Goal: Transaction & Acquisition: Purchase product/service

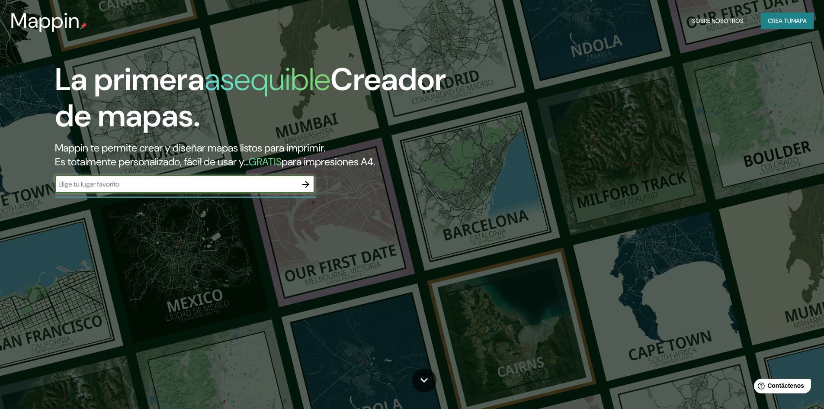
click at [77, 180] on input "text" at bounding box center [176, 184] width 242 height 10
click at [306, 183] on icon "button" at bounding box center [306, 184] width 10 height 10
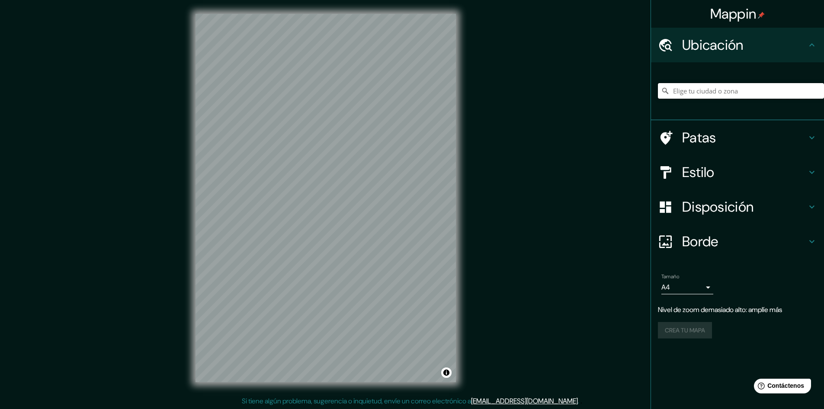
click at [689, 92] on input "Elige tu ciudad o zona" at bounding box center [741, 91] width 166 height 16
drag, startPoint x: 704, startPoint y: 90, endPoint x: 672, endPoint y: 93, distance: 31.3
click at [672, 93] on input "[GEOGRAPHIC_DATA], [GEOGRAPHIC_DATA], [GEOGRAPHIC_DATA]" at bounding box center [741, 91] width 166 height 16
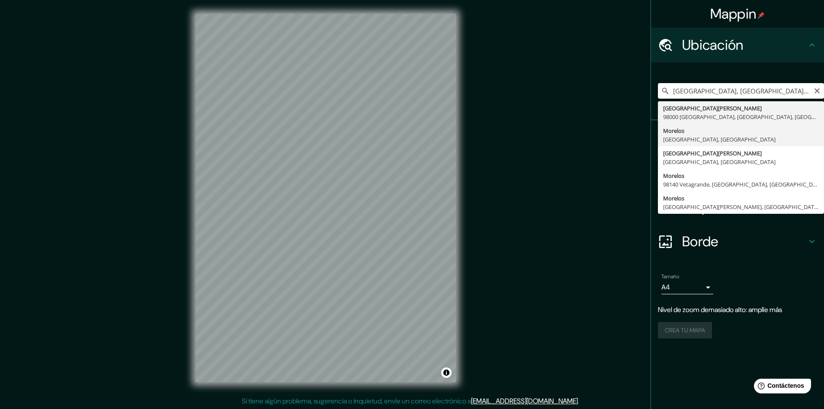
type input "[GEOGRAPHIC_DATA], [GEOGRAPHIC_DATA], [GEOGRAPHIC_DATA]"
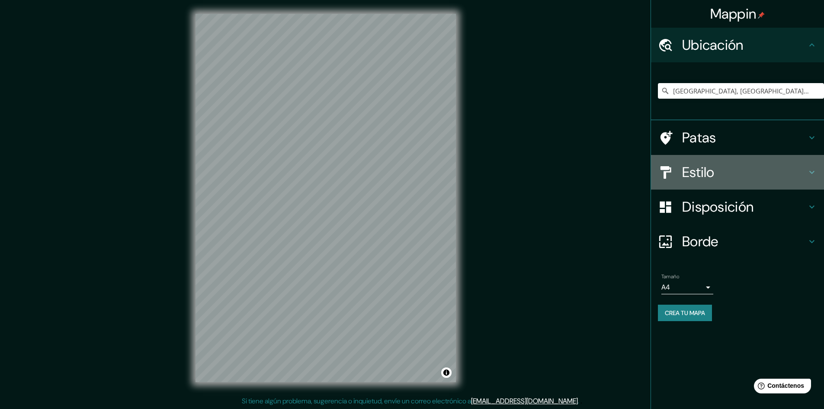
click at [710, 164] on font "Estilo" at bounding box center [698, 172] width 32 height 18
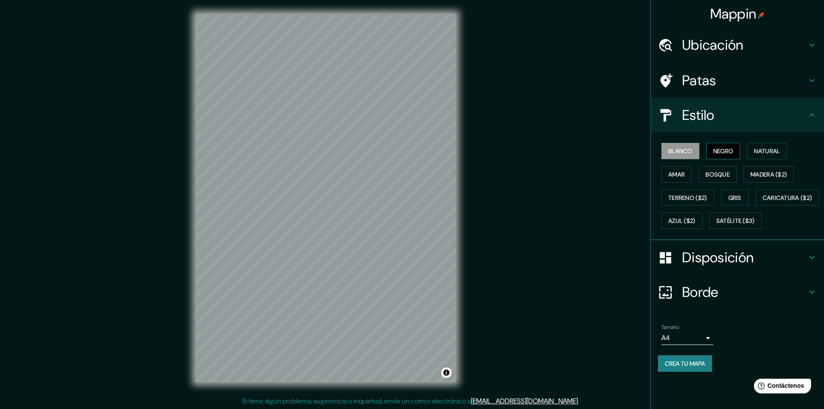
click at [728, 153] on font "Negro" at bounding box center [723, 151] width 20 height 8
click at [769, 157] on button "Natural" at bounding box center [767, 151] width 40 height 16
click at [678, 177] on font "Amar" at bounding box center [676, 174] width 16 height 8
click at [715, 177] on font "Bosque" at bounding box center [718, 174] width 24 height 8
click at [765, 177] on font "Madera ($2)" at bounding box center [769, 174] width 36 height 8
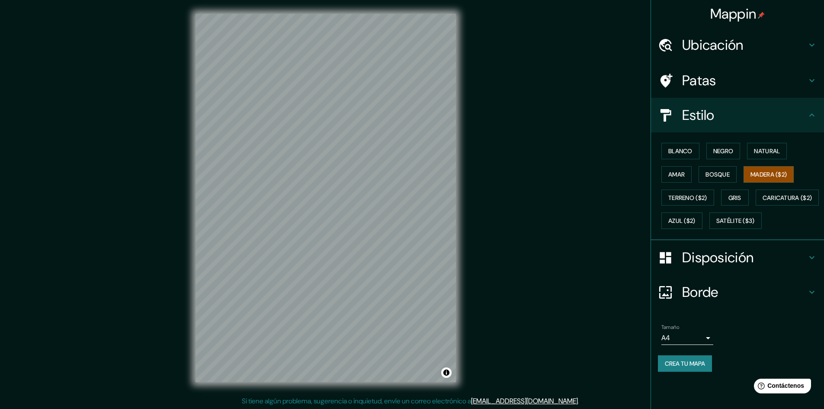
scroll to position [1, 0]
click at [676, 196] on font "Terreno ($2)" at bounding box center [687, 198] width 39 height 8
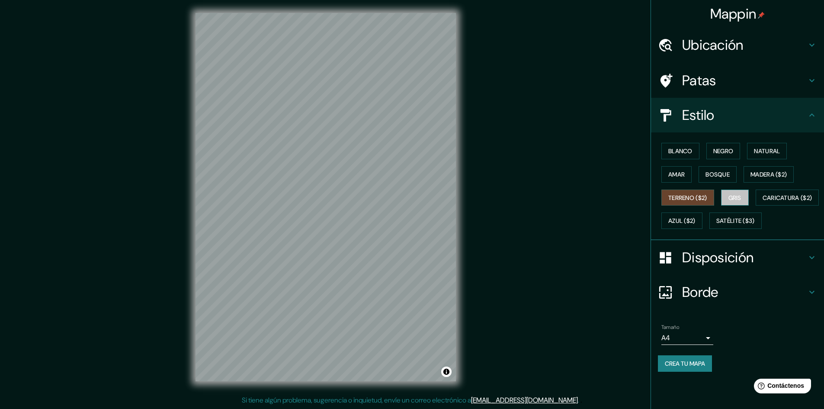
click at [742, 199] on font "Gris" at bounding box center [735, 198] width 13 height 8
click at [763, 202] on font "Caricatura ($2)" at bounding box center [788, 198] width 50 height 8
click at [696, 219] on font "Azul ($2)" at bounding box center [681, 221] width 27 height 8
click at [717, 225] on font "Satélite ($3)" at bounding box center [736, 221] width 39 height 8
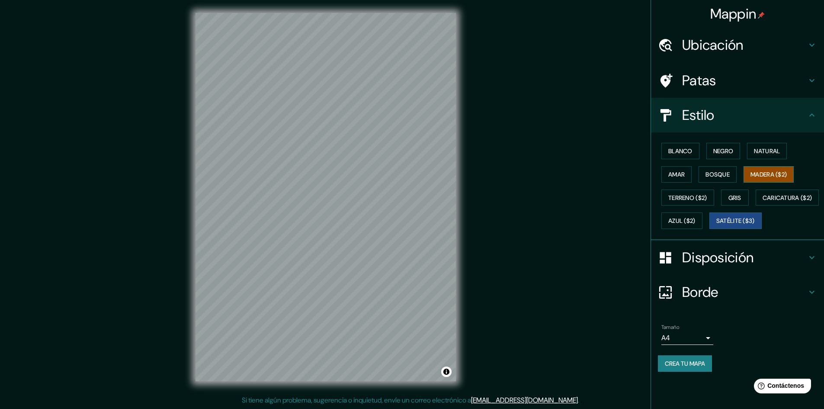
click at [774, 174] on font "Madera ($2)" at bounding box center [769, 174] width 36 height 8
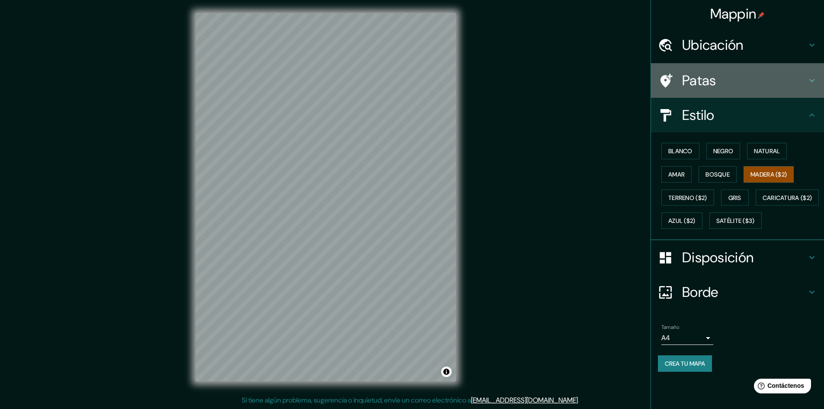
click at [715, 78] on font "Patas" at bounding box center [699, 80] width 34 height 18
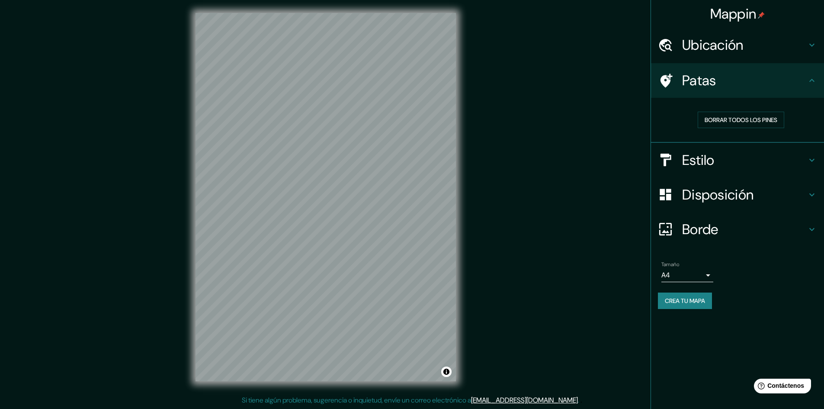
click at [688, 80] on font "Patas" at bounding box center [699, 80] width 34 height 18
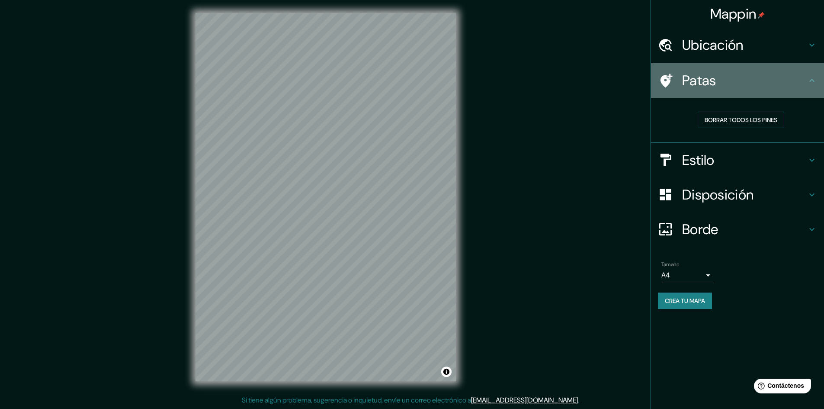
click at [808, 81] on icon at bounding box center [812, 80] width 10 height 10
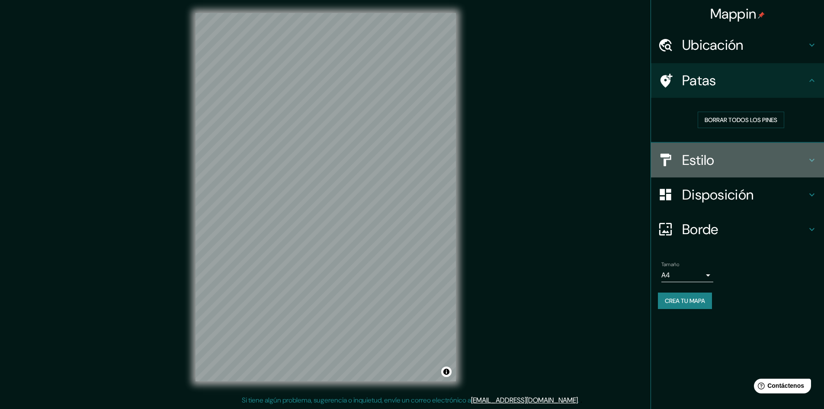
click at [702, 163] on font "Estilo" at bounding box center [698, 160] width 32 height 18
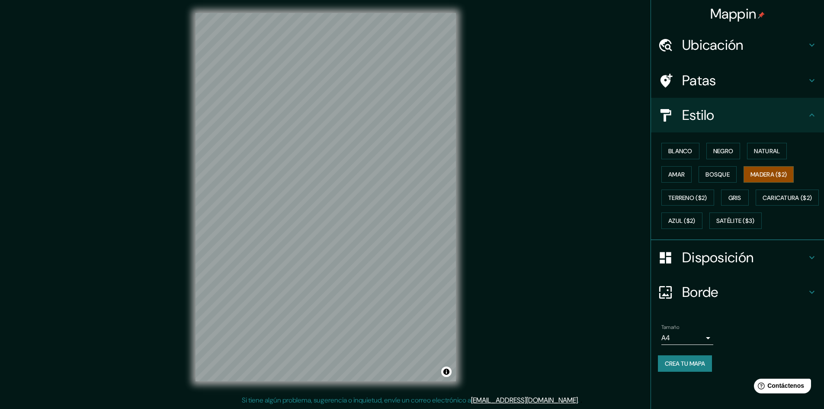
click at [666, 84] on icon at bounding box center [667, 81] width 12 height 14
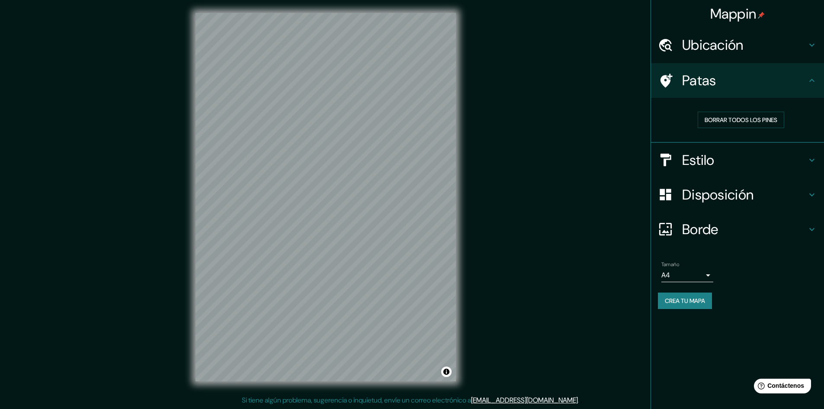
click at [669, 80] on icon at bounding box center [667, 81] width 12 height 14
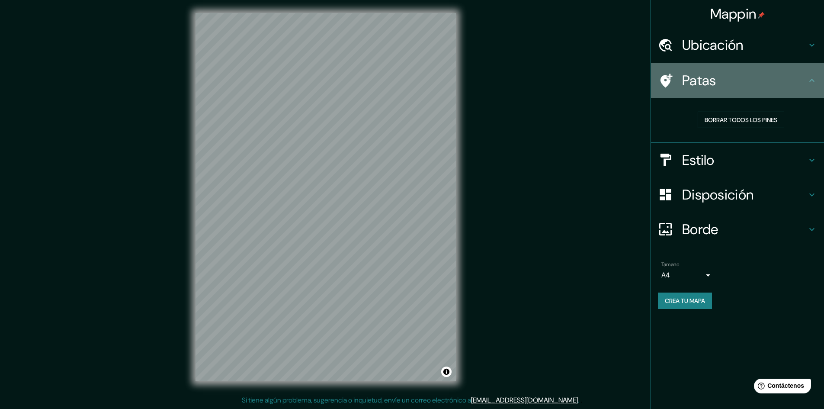
click at [669, 80] on icon at bounding box center [667, 81] width 12 height 14
click at [815, 81] on icon at bounding box center [812, 80] width 10 height 10
click at [814, 78] on icon at bounding box center [812, 80] width 10 height 10
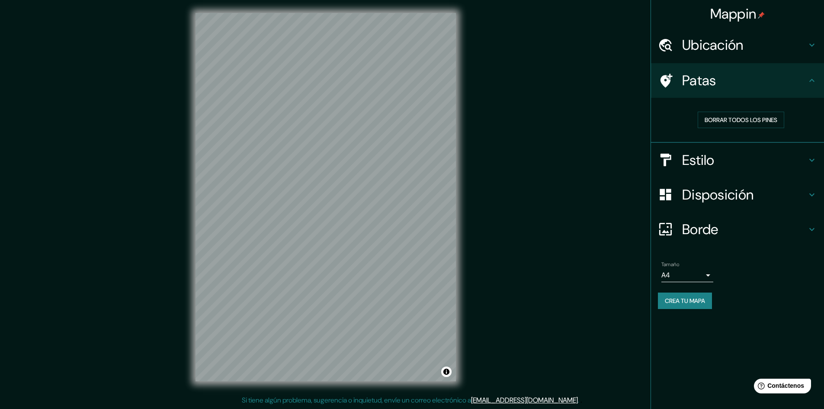
click at [697, 157] on font "Estilo" at bounding box center [698, 160] width 32 height 18
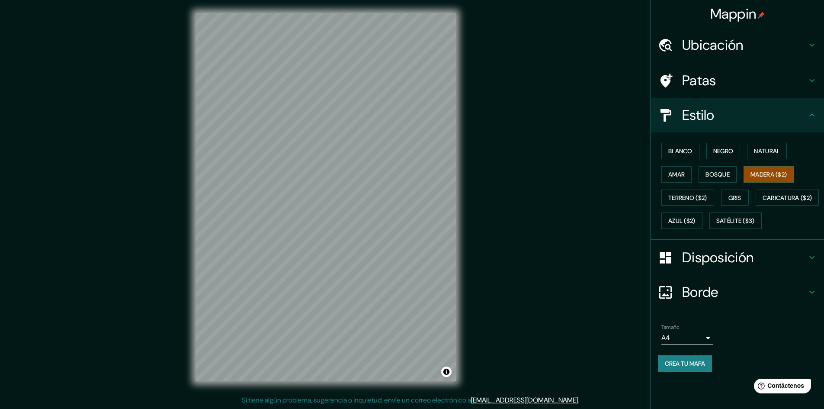
click at [814, 77] on icon at bounding box center [812, 80] width 10 height 10
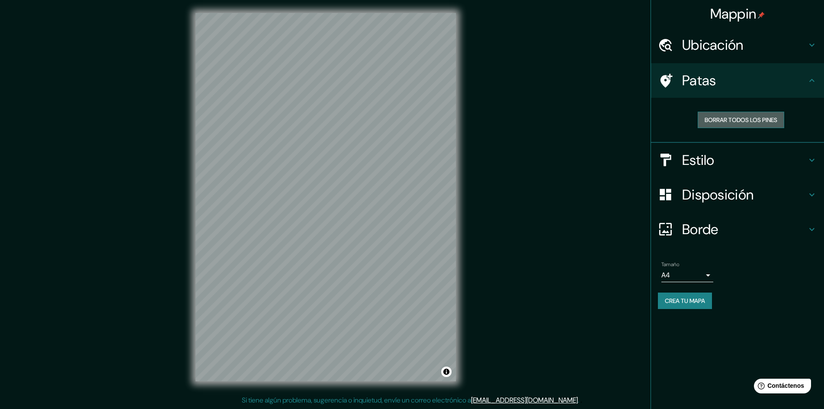
click at [768, 118] on font "Borrar todos los pines" at bounding box center [741, 120] width 73 height 8
click at [814, 80] on icon at bounding box center [812, 80] width 10 height 10
click at [751, 152] on h4 "Estilo" at bounding box center [744, 159] width 125 height 17
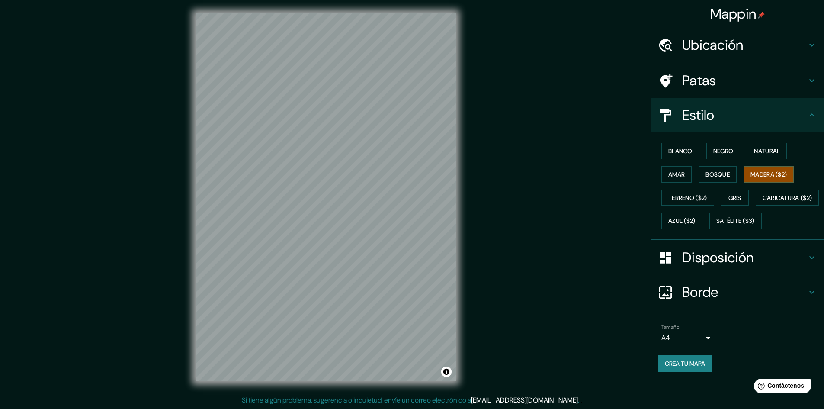
click at [742, 267] on font "Disposición" at bounding box center [717, 257] width 71 height 18
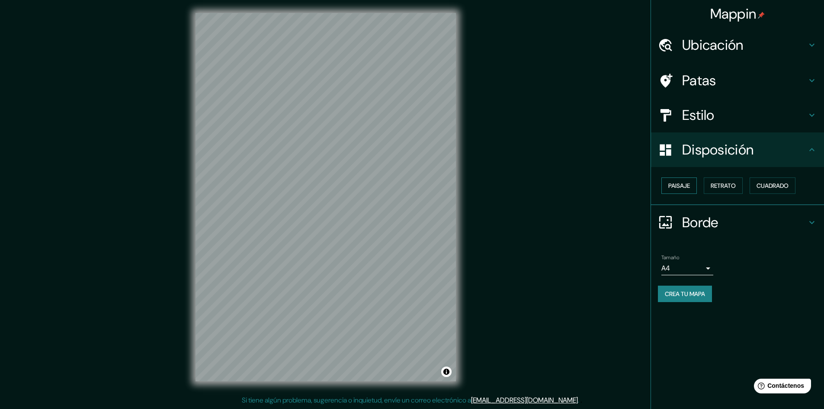
click at [683, 185] on font "Paisaje" at bounding box center [679, 186] width 22 height 8
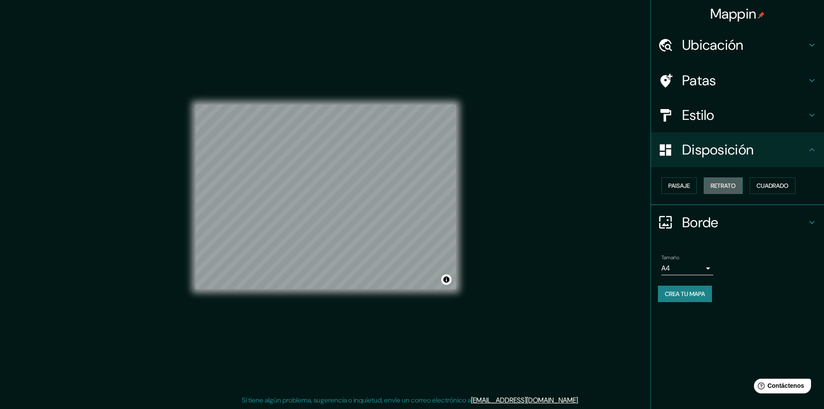
click at [728, 185] on font "Retrato" at bounding box center [723, 186] width 25 height 8
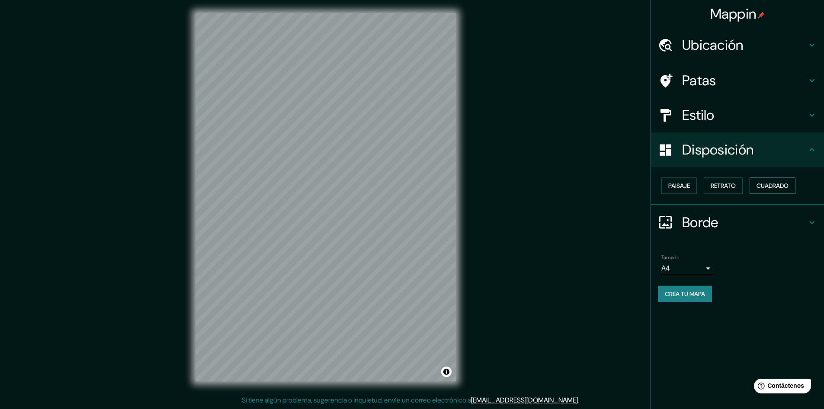
click at [787, 188] on font "Cuadrado" at bounding box center [773, 186] width 32 height 8
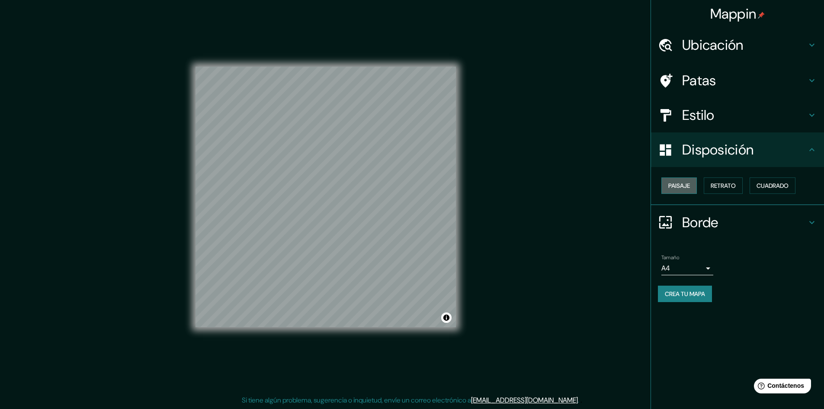
click at [688, 189] on font "Paisaje" at bounding box center [679, 186] width 22 height 8
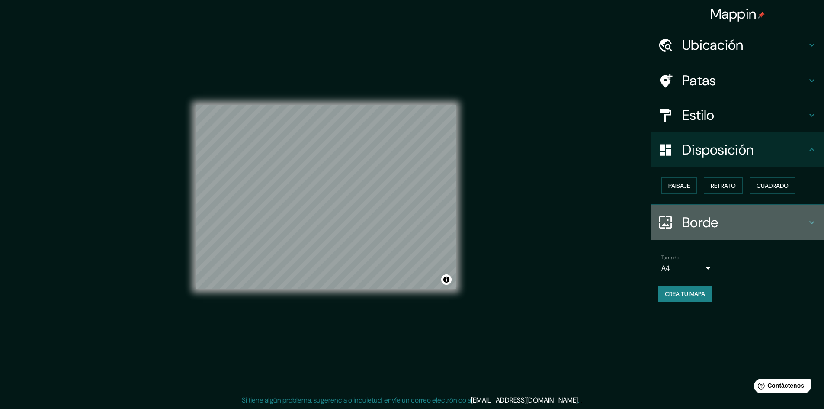
click at [687, 220] on font "Borde" at bounding box center [700, 222] width 36 height 18
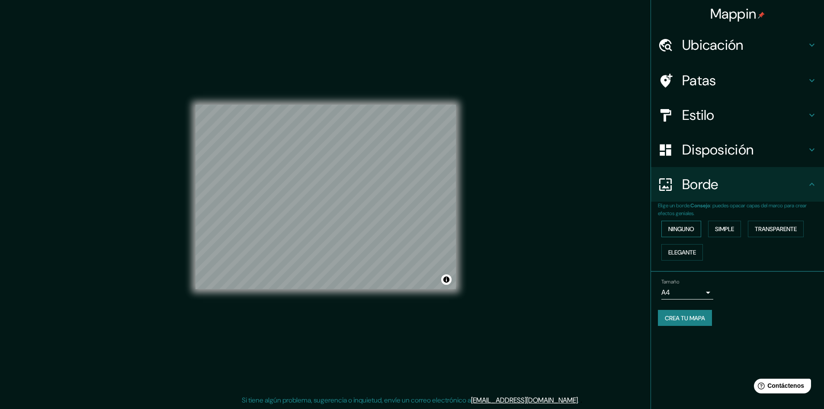
click at [682, 228] on font "Ninguno" at bounding box center [681, 229] width 26 height 8
click at [722, 228] on font "Simple" at bounding box center [724, 229] width 19 height 8
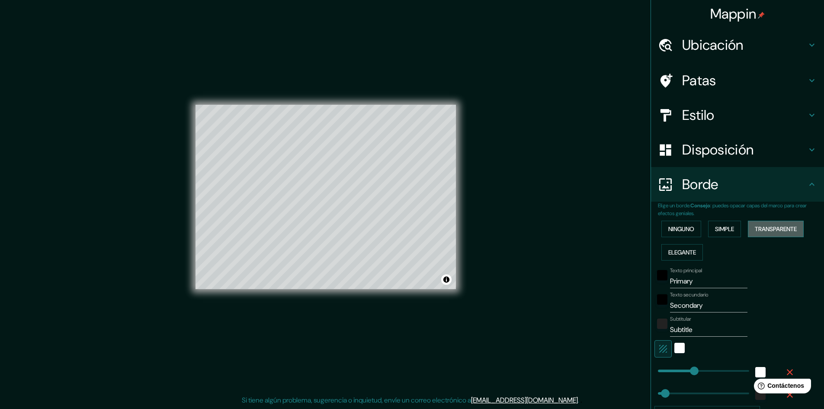
click at [768, 226] on font "Transparente" at bounding box center [776, 229] width 42 height 8
click at [677, 256] on font "Elegante" at bounding box center [682, 252] width 28 height 11
click at [679, 233] on font "Ninguno" at bounding box center [681, 228] width 26 height 11
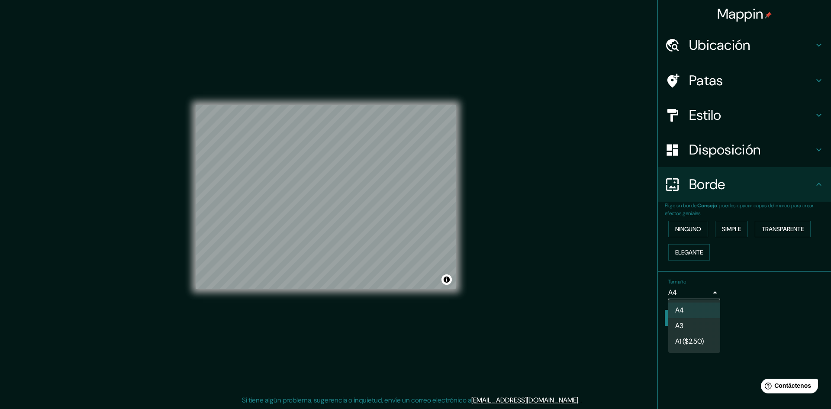
click at [710, 291] on body "Mappin Ubicación [GEOGRAPHIC_DATA], [GEOGRAPHIC_DATA], [GEOGRAPHIC_DATA] [GEOGR…" at bounding box center [415, 203] width 831 height 409
click at [765, 292] on div at bounding box center [415, 204] width 831 height 409
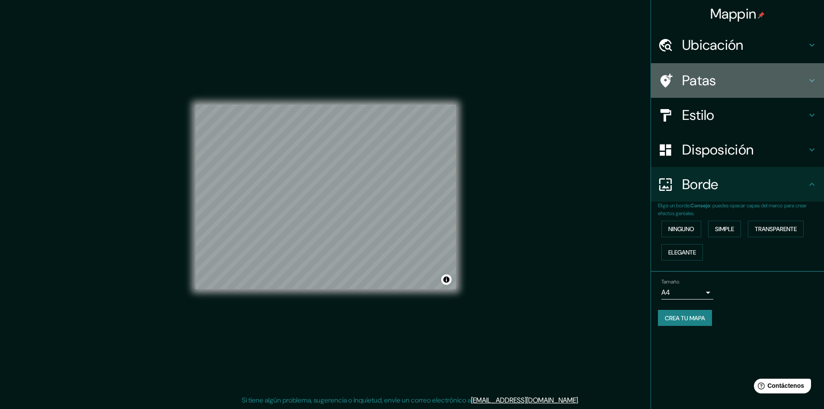
click at [703, 85] on font "Patas" at bounding box center [699, 80] width 34 height 18
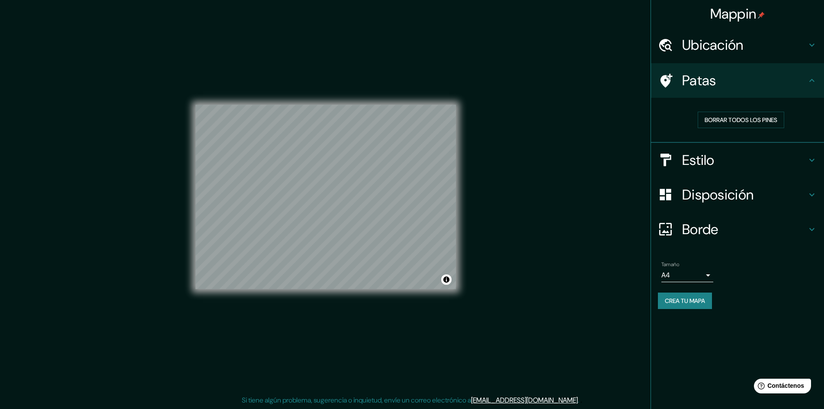
click at [712, 231] on font "Borde" at bounding box center [700, 229] width 36 height 18
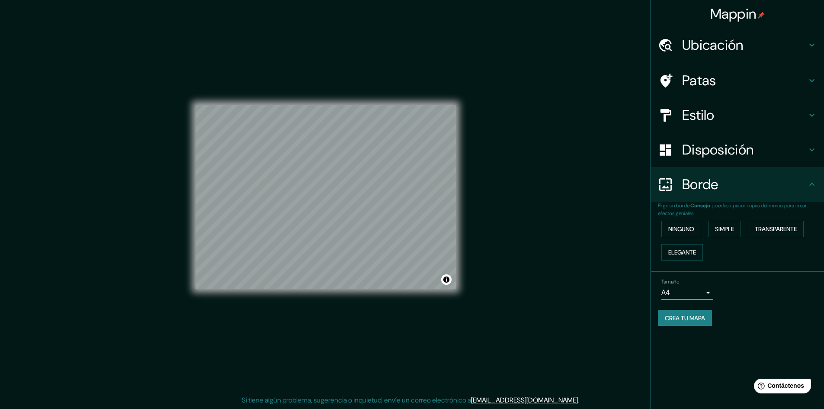
click at [711, 186] on font "Borde" at bounding box center [700, 184] width 36 height 18
click at [703, 150] on font "Disposición" at bounding box center [717, 150] width 71 height 18
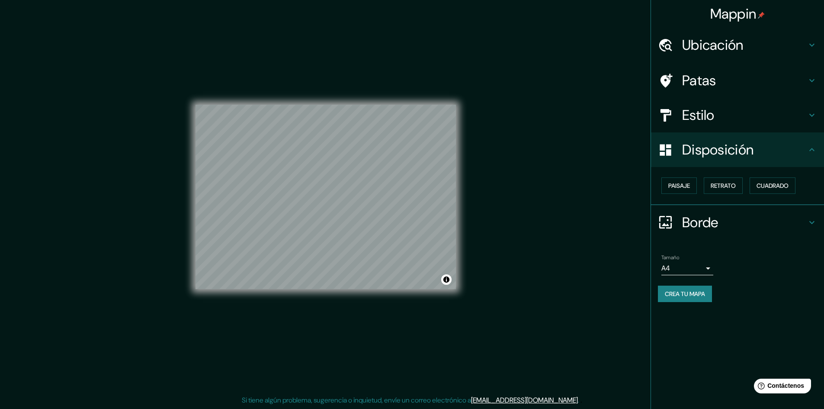
scroll to position [0, 0]
click at [767, 121] on h4 "Estilo" at bounding box center [744, 114] width 125 height 17
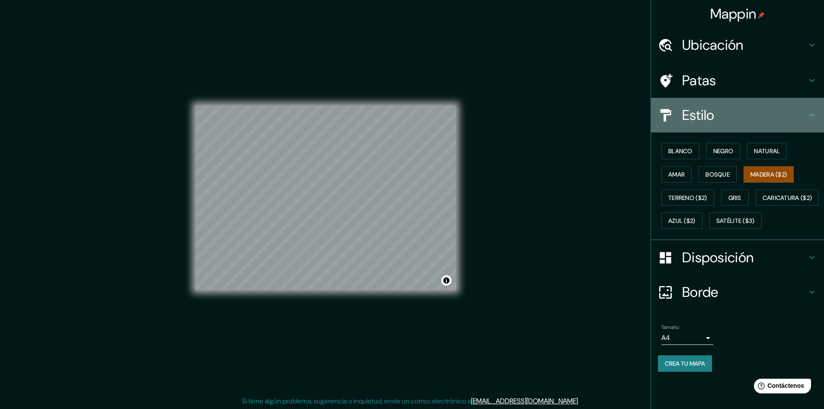
click at [752, 109] on h4 "Estilo" at bounding box center [744, 114] width 125 height 17
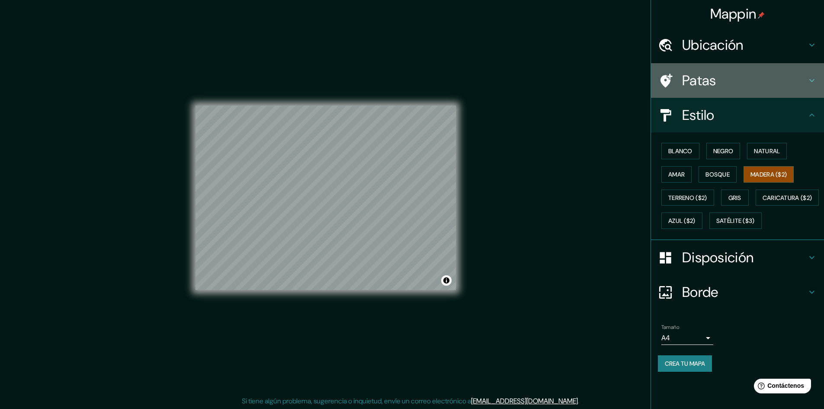
click at [752, 80] on h4 "Patas" at bounding box center [744, 80] width 125 height 17
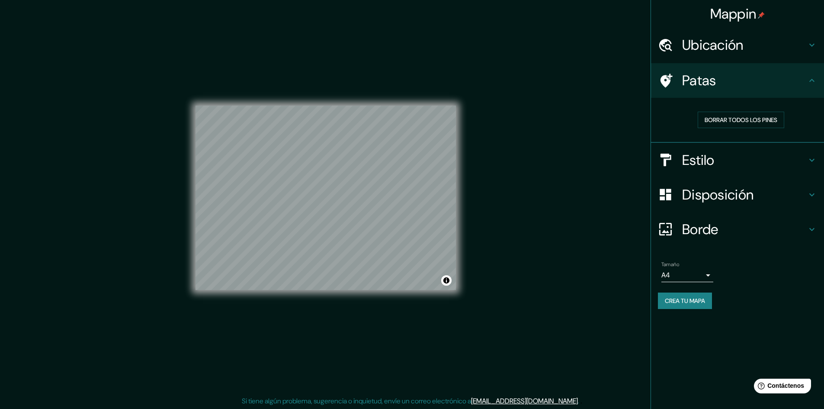
click at [706, 84] on font "Patas" at bounding box center [699, 80] width 34 height 18
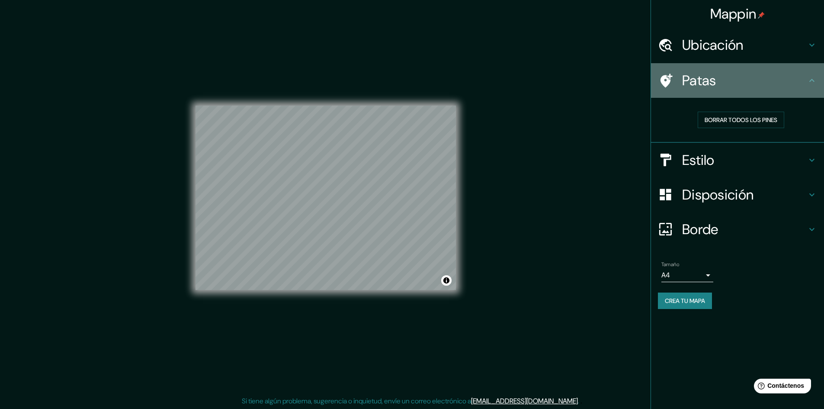
drag, startPoint x: 706, startPoint y: 84, endPoint x: 686, endPoint y: 82, distance: 19.6
click at [704, 84] on font "Patas" at bounding box center [699, 80] width 34 height 18
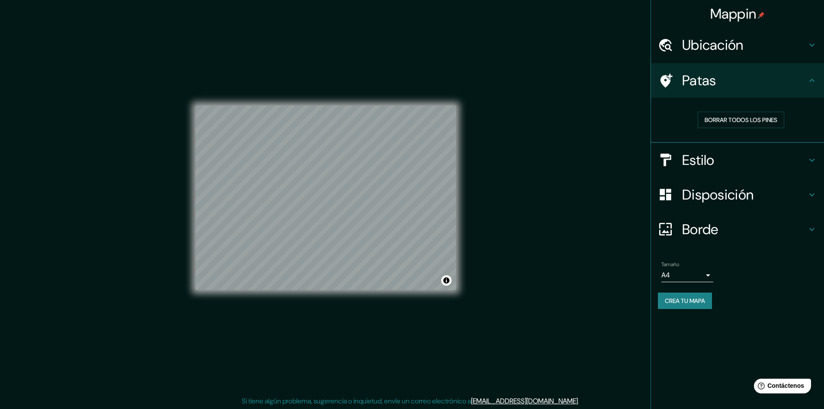
click at [676, 83] on div at bounding box center [670, 80] width 24 height 15
click at [813, 81] on icon at bounding box center [812, 80] width 10 height 10
click at [697, 298] on font "Crea tu mapa" at bounding box center [685, 301] width 40 height 8
click at [776, 170] on div "Estilo" at bounding box center [737, 160] width 173 height 35
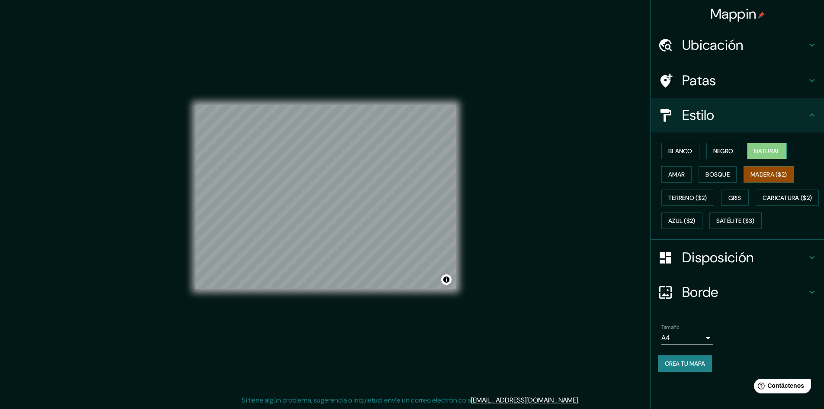
click at [773, 152] on font "Natural" at bounding box center [767, 151] width 26 height 8
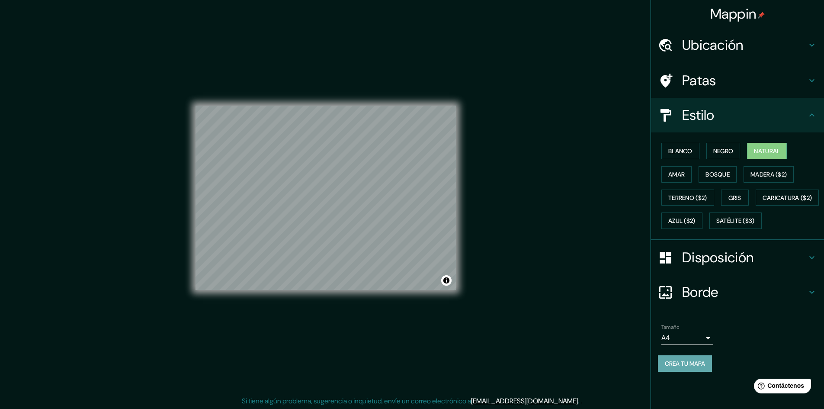
click at [697, 369] on font "Crea tu mapa" at bounding box center [685, 363] width 40 height 11
